Goal: Entertainment & Leisure: Consume media (video, audio)

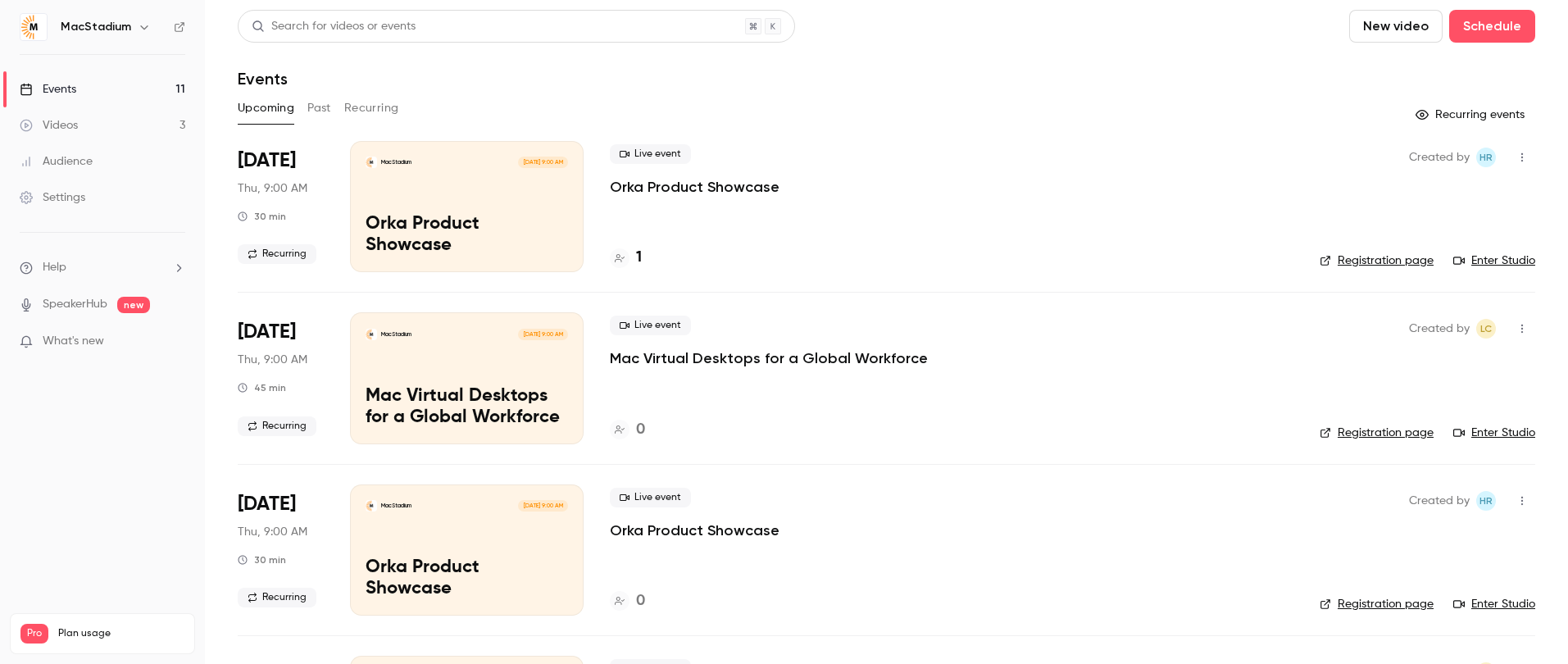
click at [324, 113] on button "Past" at bounding box center [319, 108] width 23 height 26
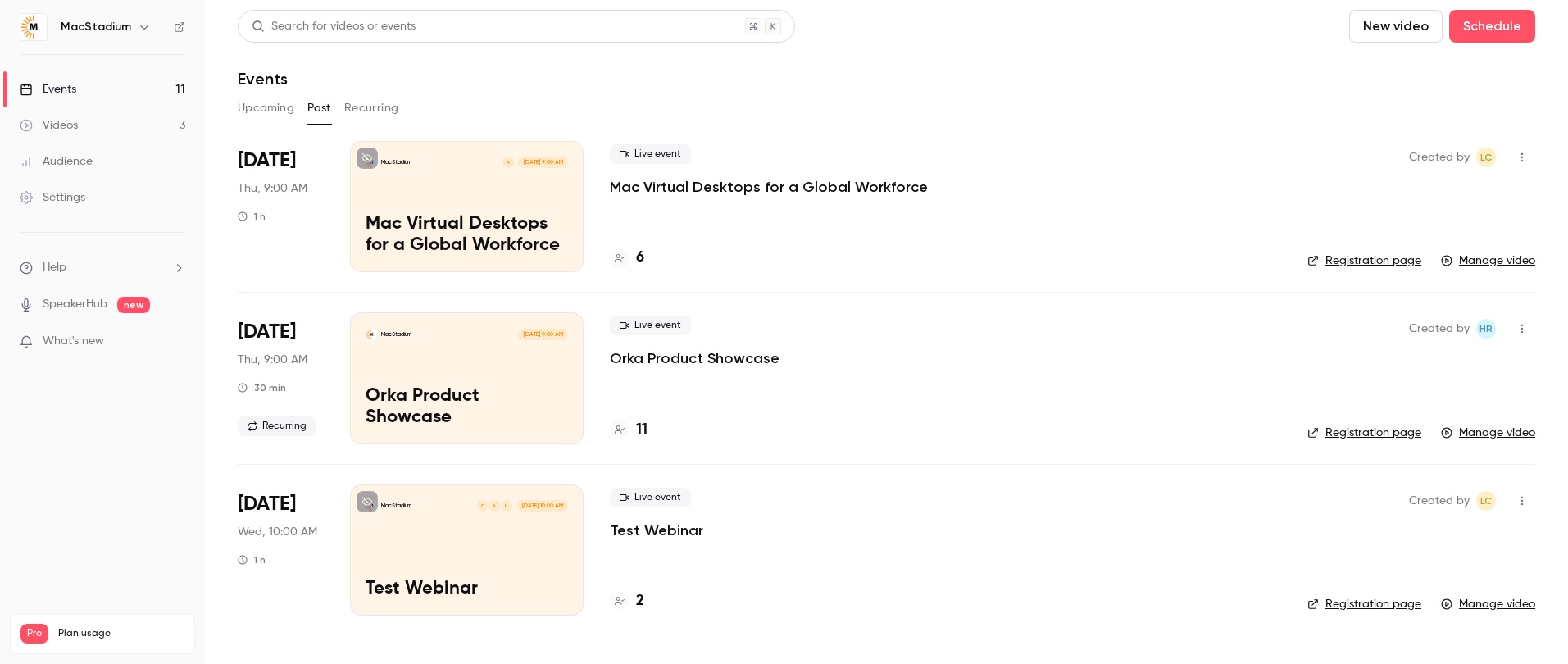
click at [468, 208] on div "MacStadium A [DATE] 9:00 AM Mac Virtual Desktops for a Global Workforce" at bounding box center [466, 206] width 234 height 131
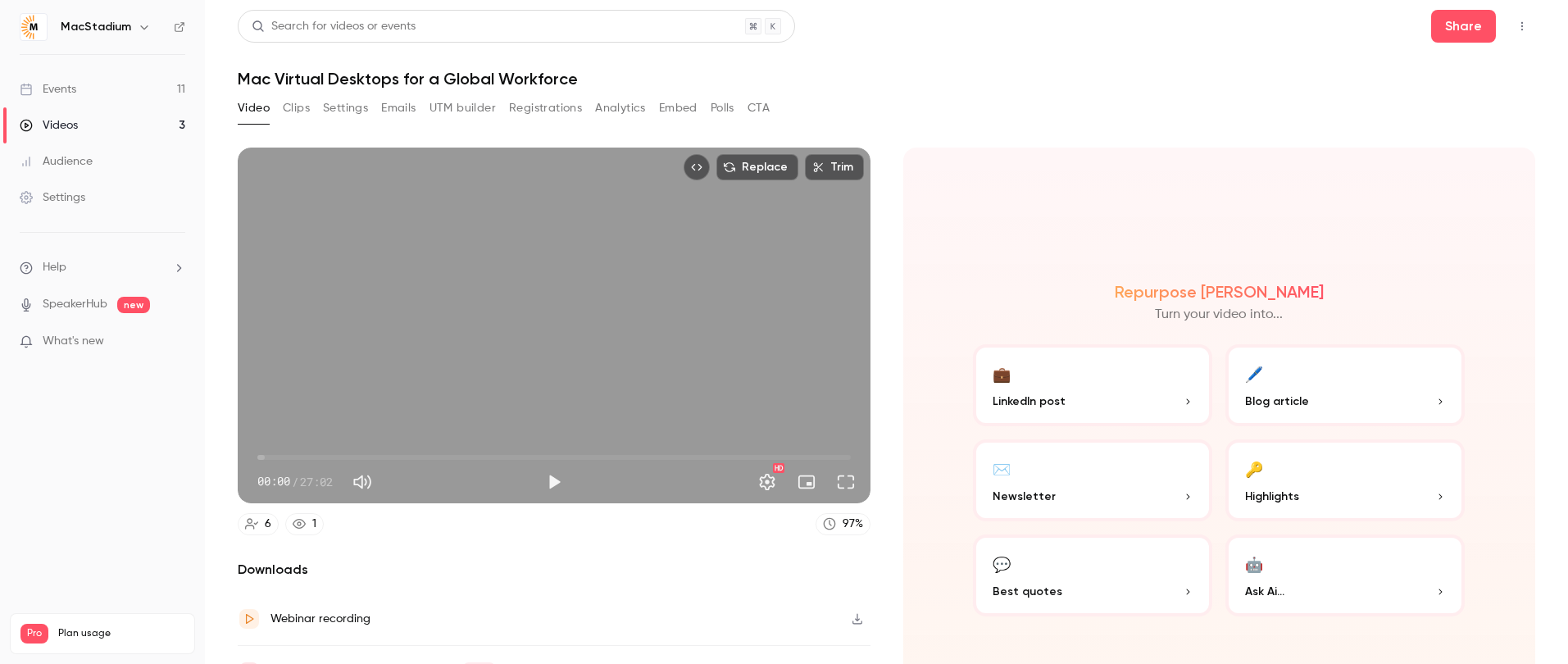
click at [749, 456] on span "00:00" at bounding box center [553, 458] width 594 height 26
type input "******"
click at [750, 458] on span "22:29" at bounding box center [750, 457] width 5 height 5
click at [367, 481] on button "Mute" at bounding box center [362, 481] width 33 height 33
type input "*"
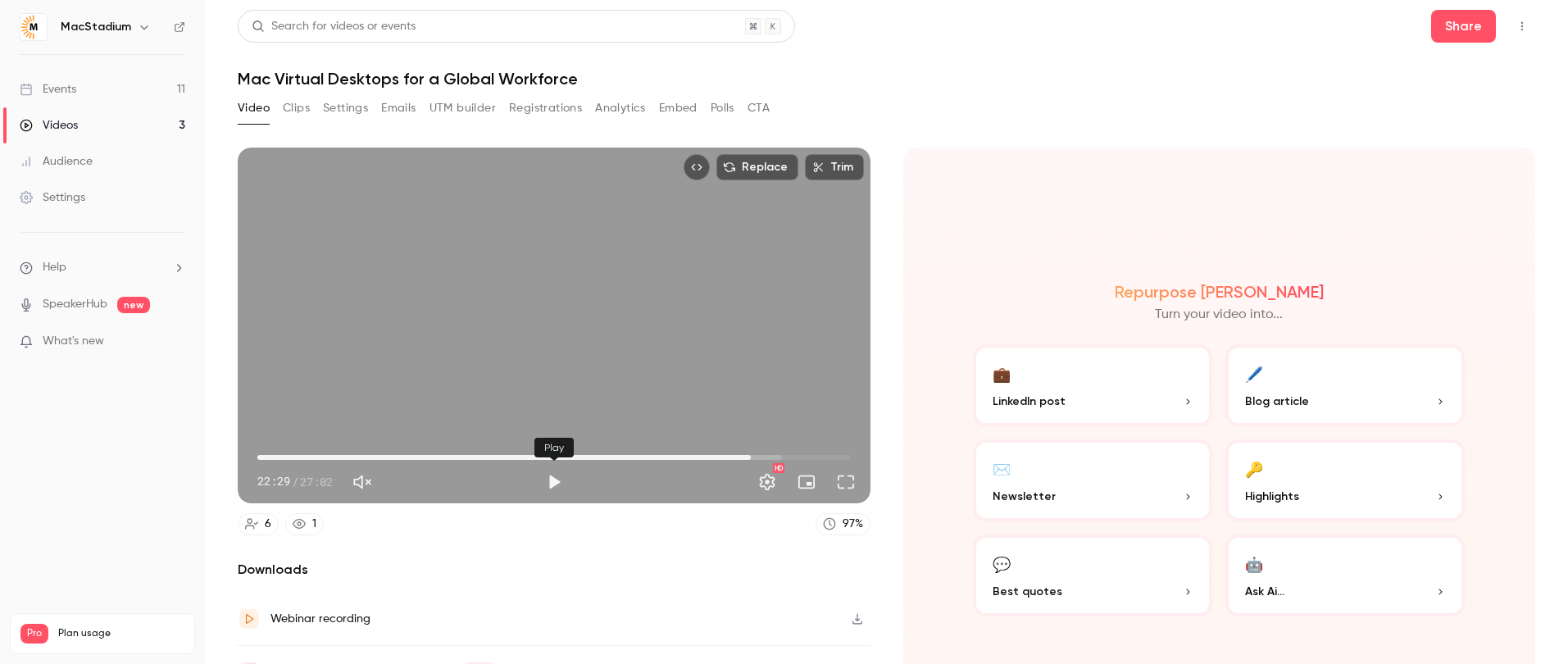
click at [552, 482] on button "Play" at bounding box center [553, 481] width 33 height 33
drag, startPoint x: 549, startPoint y: 482, endPoint x: 533, endPoint y: 479, distance: 16.3
click at [549, 482] on button "Pause" at bounding box center [553, 481] width 33 height 33
type input "****"
